Goal: Transaction & Acquisition: Purchase product/service

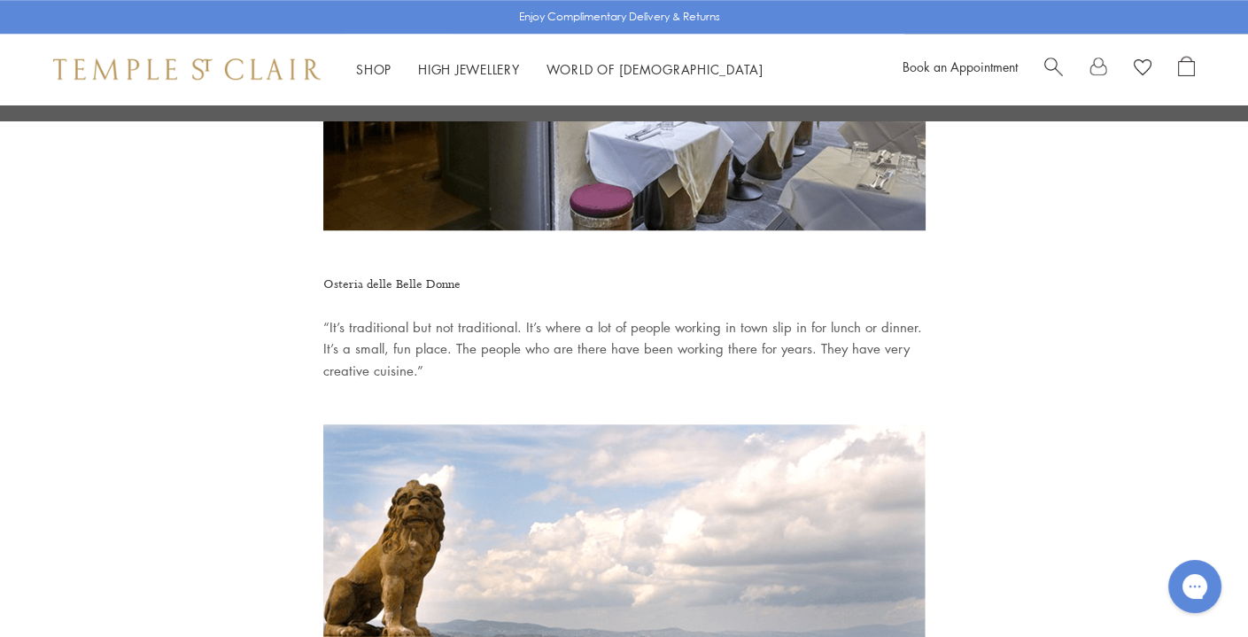
scroll to position [2623, 0]
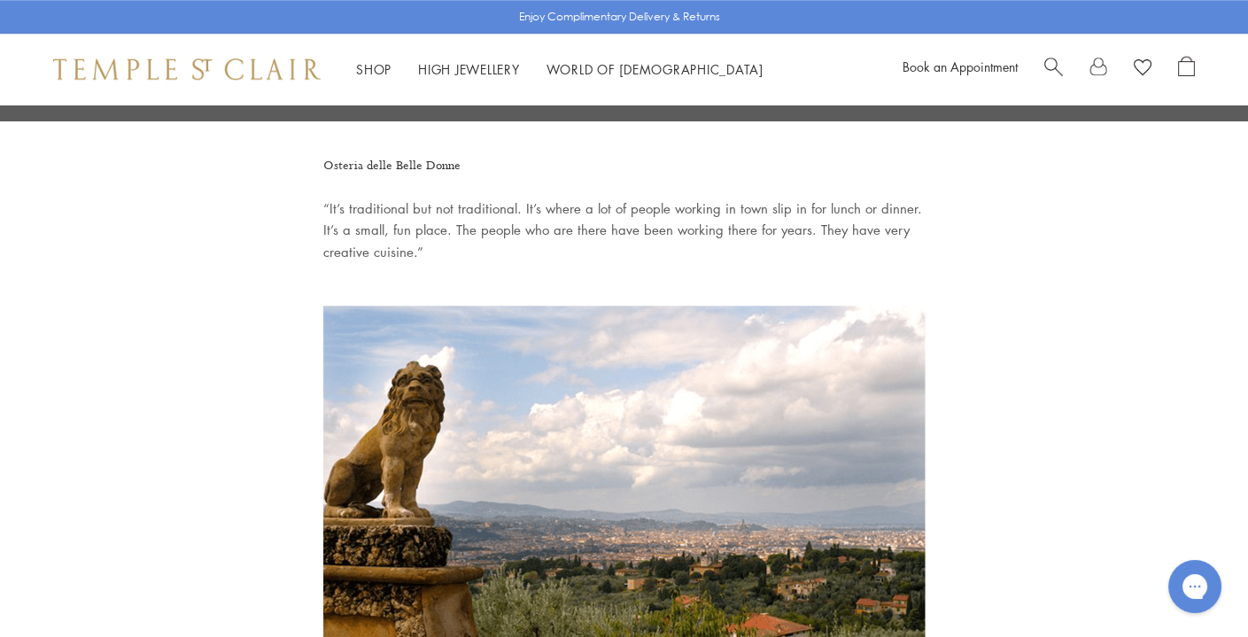
scroll to position [2693, 0]
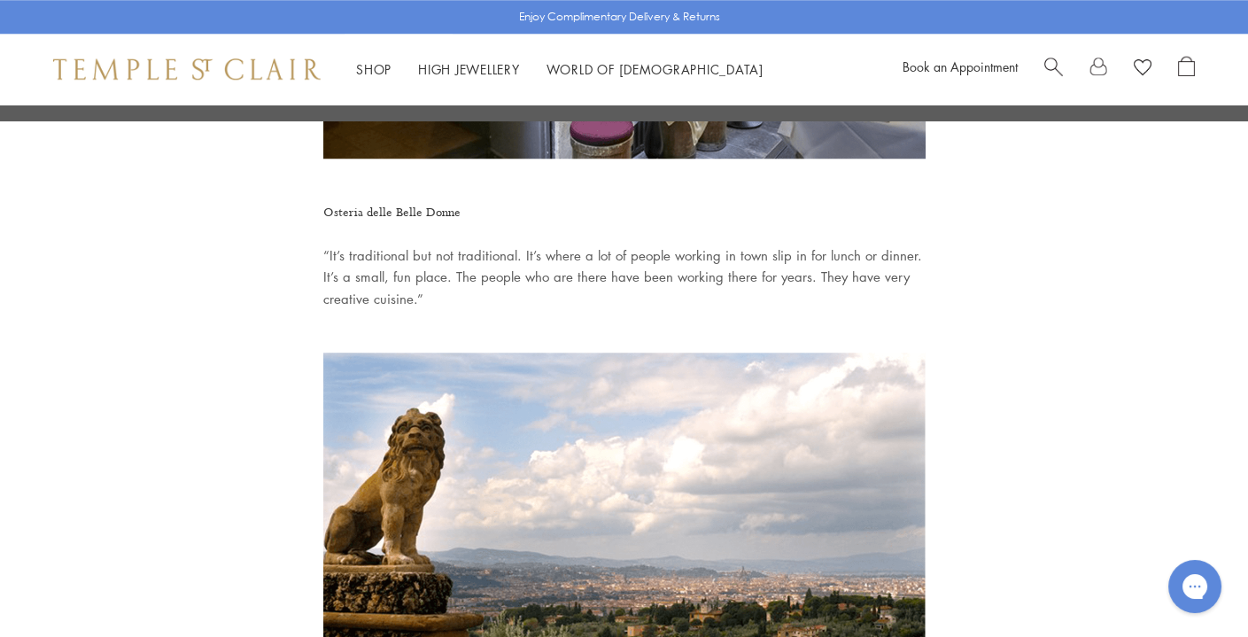
click at [335, 201] on h4 "Osteria delle Belle Donne" at bounding box center [624, 212] width 602 height 23
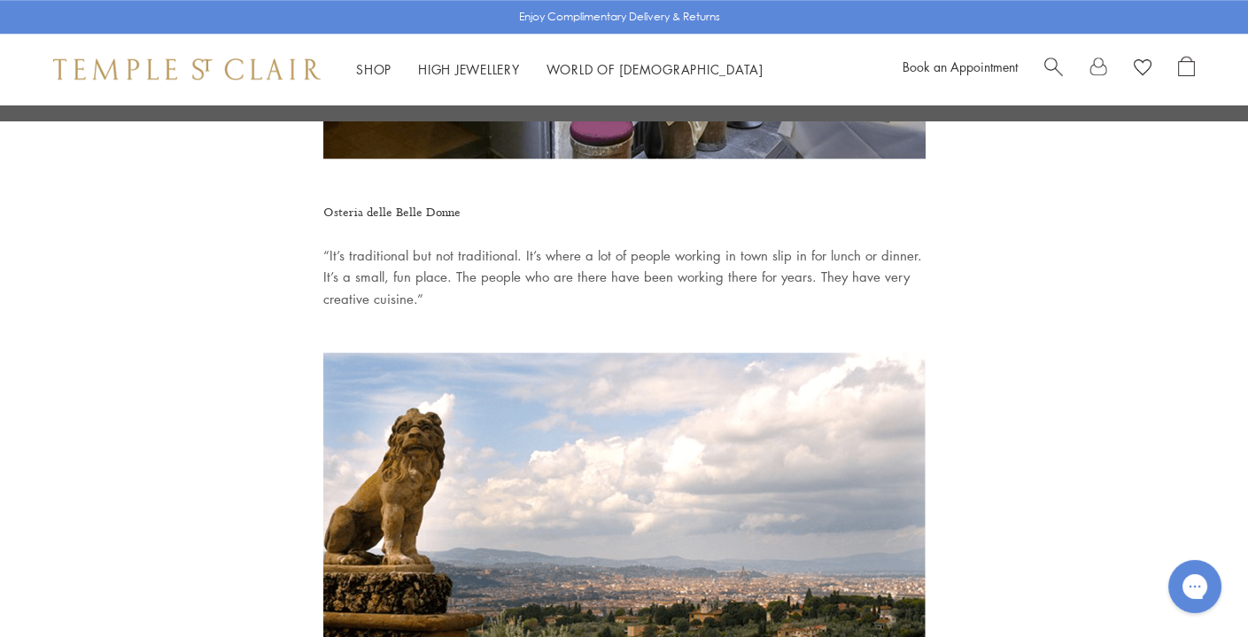
click at [576, 244] on p "“It’s traditional but not traditional. It’s where a lot of people working in to…" at bounding box center [624, 277] width 602 height 66
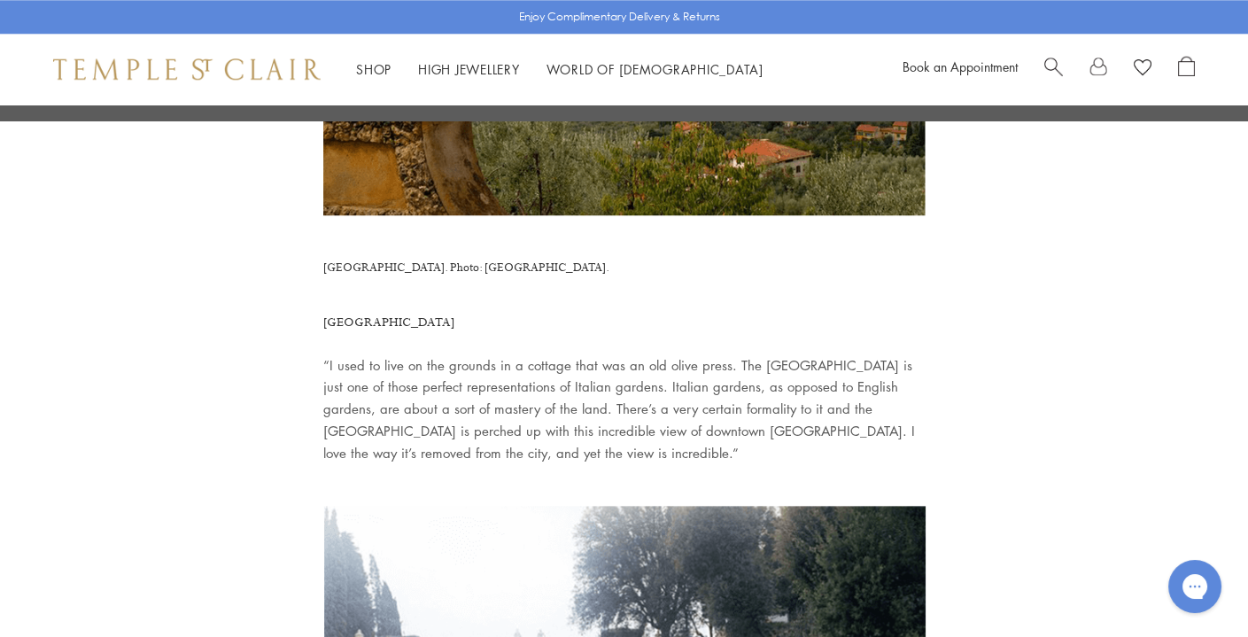
scroll to position [3219, 0]
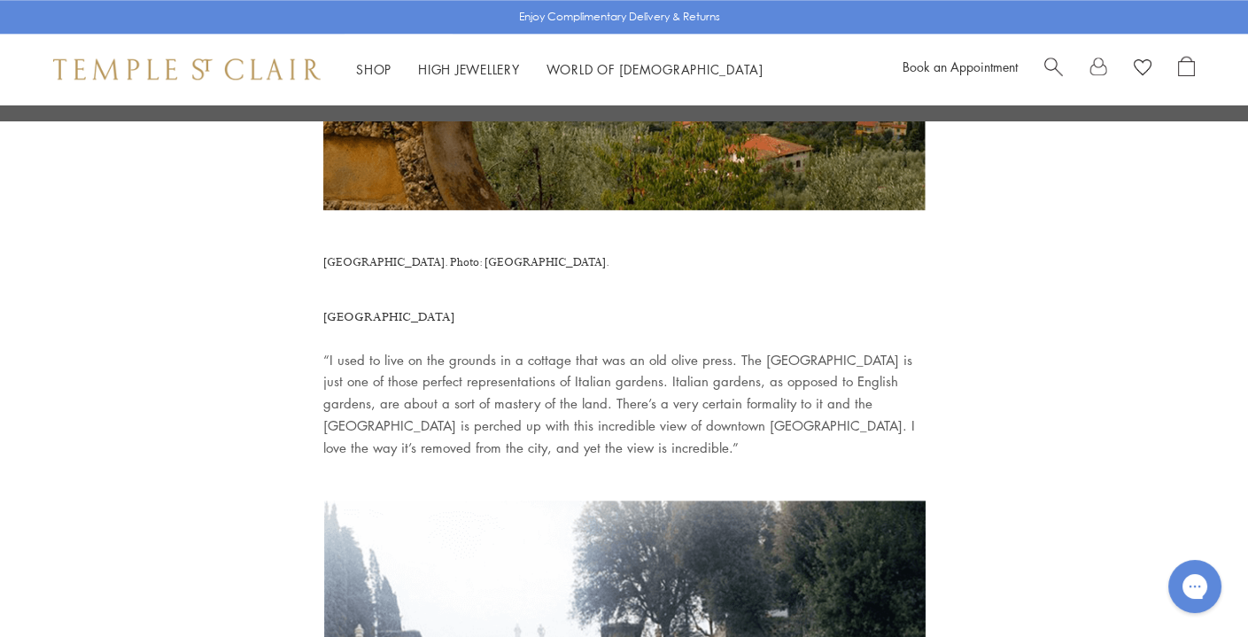
click at [418, 305] on h4 "Villa Gamberaia" at bounding box center [624, 316] width 602 height 23
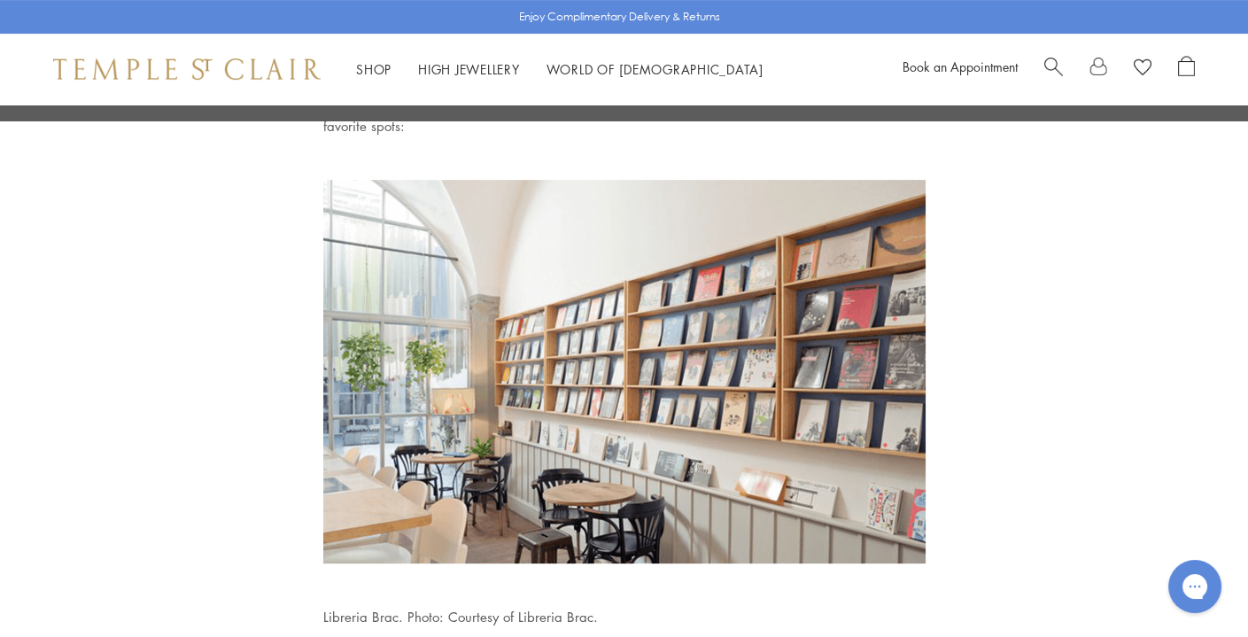
scroll to position [777, 0]
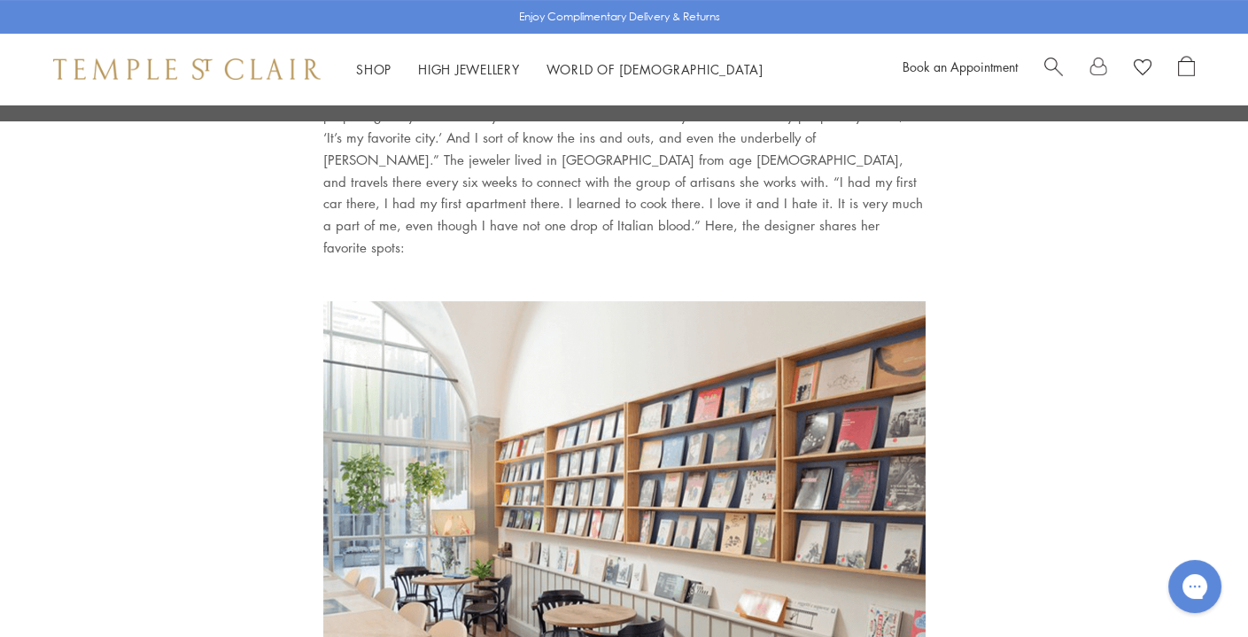
click at [1057, 70] on span "Search" at bounding box center [1053, 65] width 19 height 19
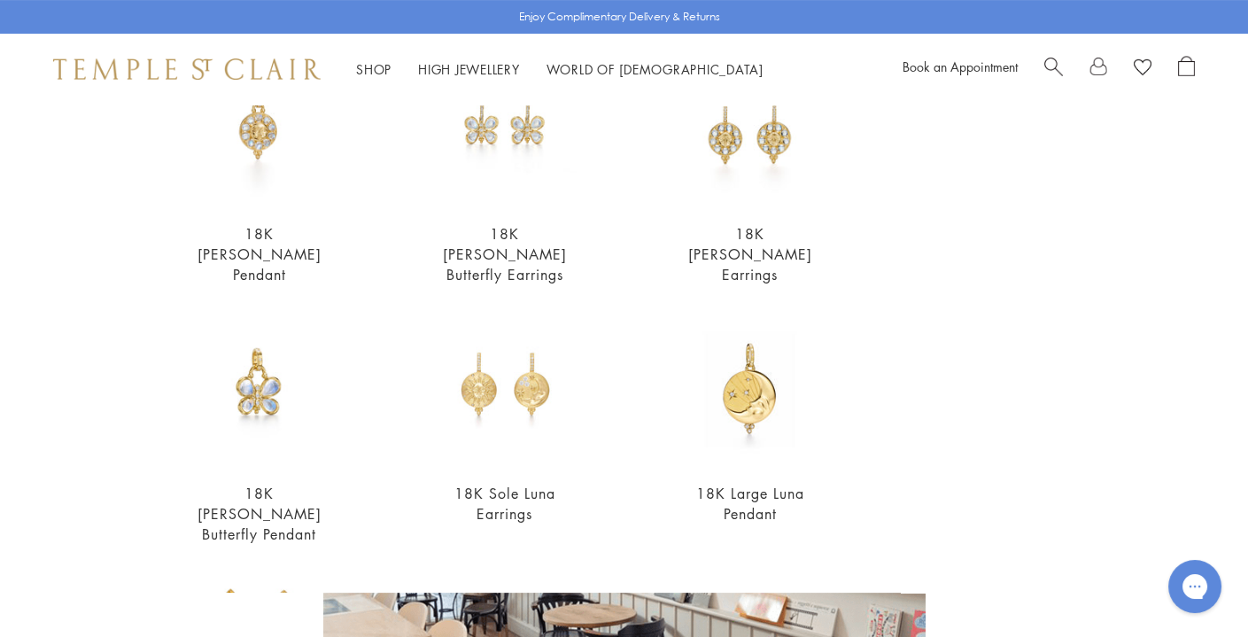
scroll to position [483, 0]
type input "****"
click at [503, 336] on img at bounding box center [504, 389] width 157 height 157
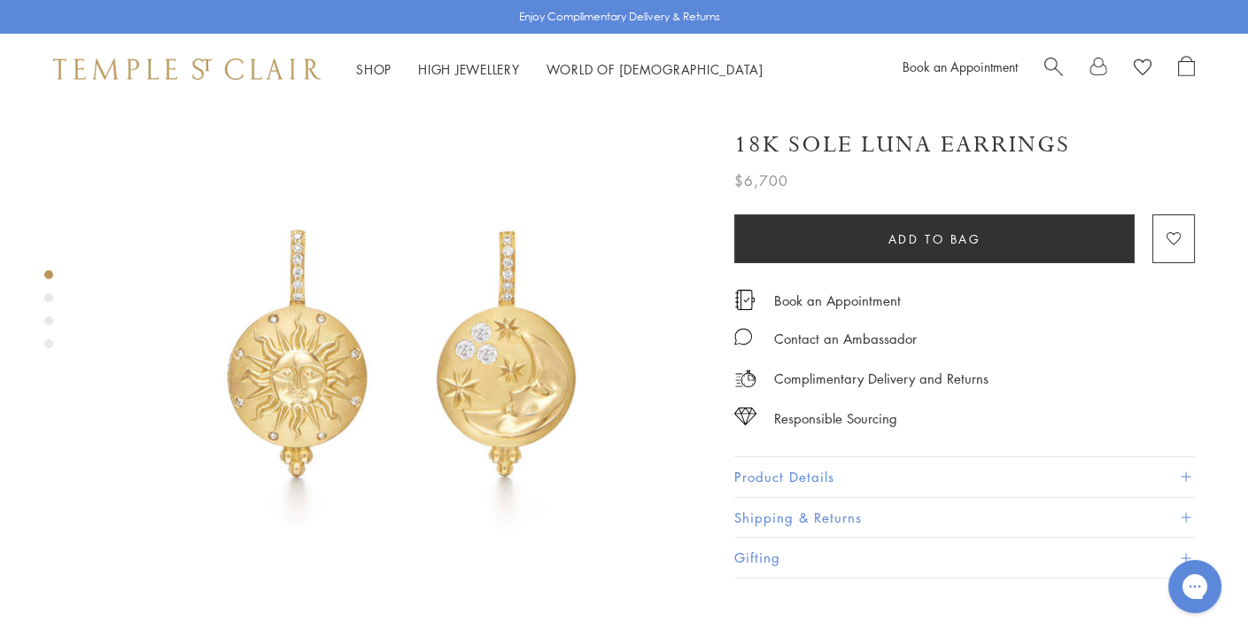
click at [1048, 69] on span "Search" at bounding box center [1053, 65] width 19 height 19
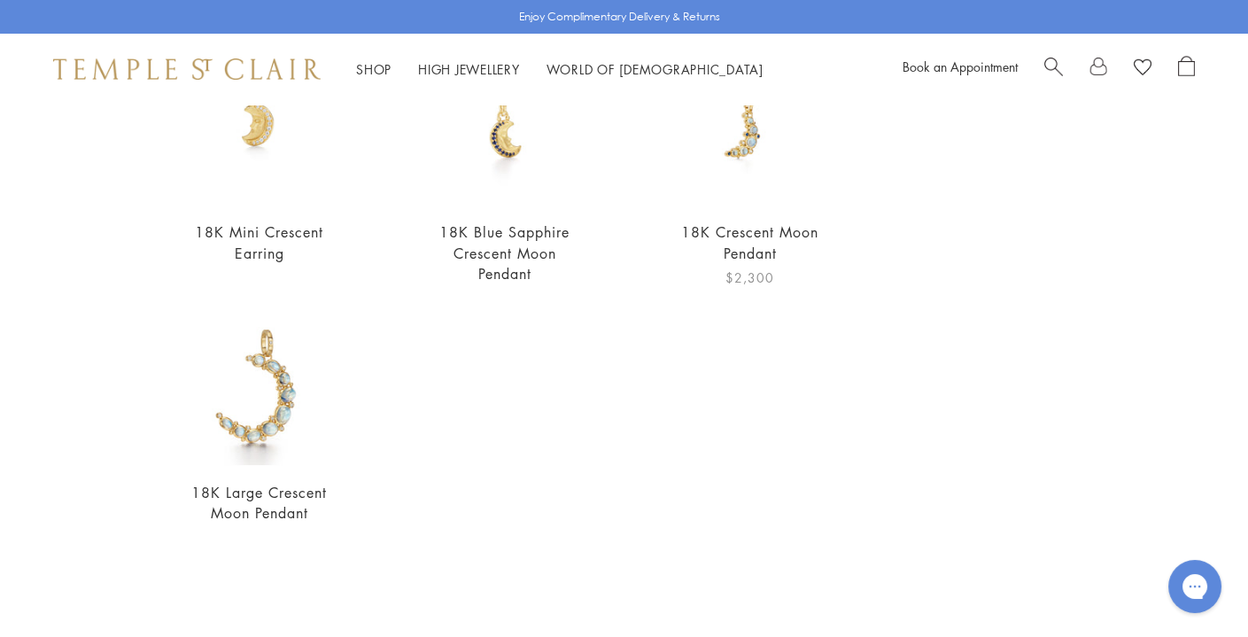
scroll to position [228, 0]
type input "*******"
click at [1060, 56] on span "Search" at bounding box center [1053, 65] width 19 height 19
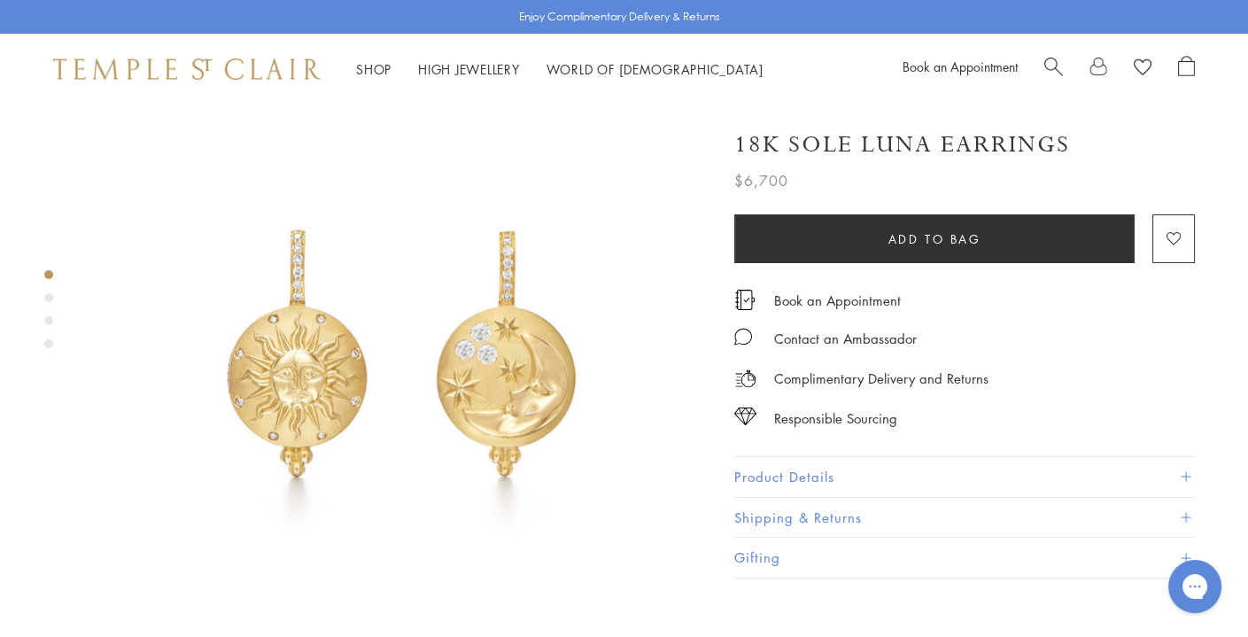
click at [1106, 125] on div "18K Sole [PERSON_NAME] Earrings $6,700 The 18K Sole [PERSON_NAME] Earrings brin…" at bounding box center [964, 152] width 460 height 81
